Goal: Task Accomplishment & Management: Manage account settings

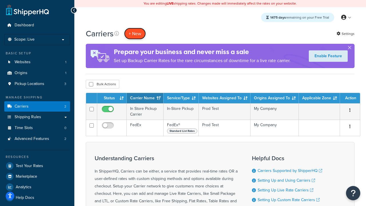
click at [135, 33] on button "+ New" at bounding box center [135, 34] width 22 height 12
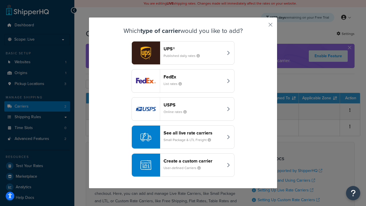
click at [183, 81] on div "FedEx List rates" at bounding box center [194, 81] width 60 height 14
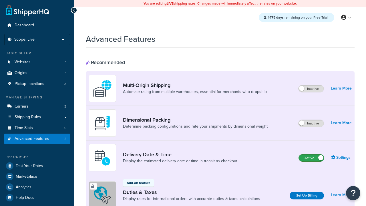
click at [312, 154] on label "Active" at bounding box center [311, 157] width 25 height 7
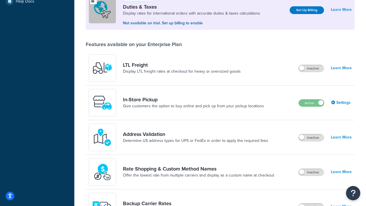
scroll to position [175, 0]
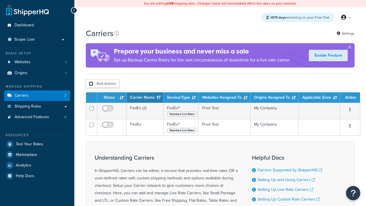
click at [91, 84] on input "checkbox" at bounding box center [91, 84] width 4 height 4
checkbox input "true"
click at [0, 0] on button "Delete" at bounding box center [0, 0] width 0 height 0
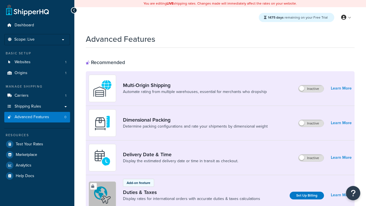
scroll to position [185, 0]
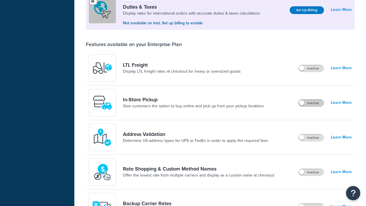
click at [311, 103] on label "Inactive" at bounding box center [311, 103] width 25 height 7
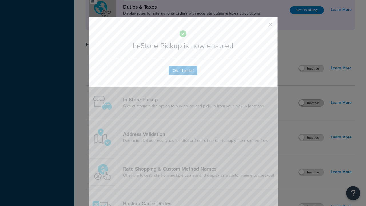
scroll to position [0, 0]
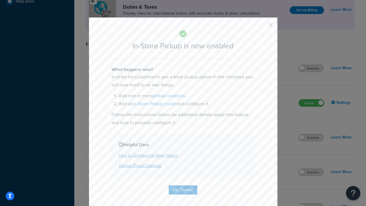
click at [262, 27] on button "button" at bounding box center [262, 26] width 1 height 1
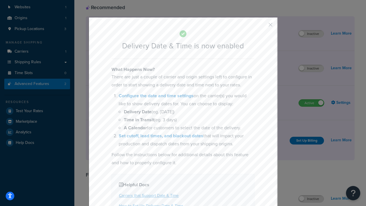
click at [262, 27] on button "button" at bounding box center [262, 26] width 1 height 1
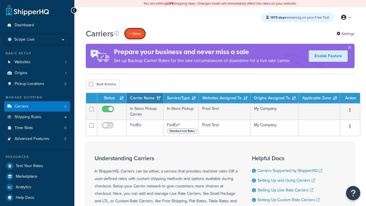
click at [135, 33] on button "+ New" at bounding box center [135, 34] width 22 height 12
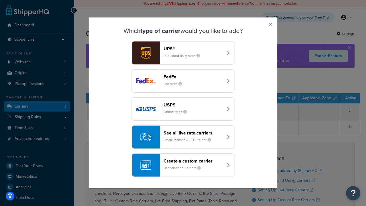
click at [183, 165] on div "Create a custom carrier User-defined Carriers" at bounding box center [194, 165] width 60 height 14
